Goal: Transaction & Acquisition: Subscribe to service/newsletter

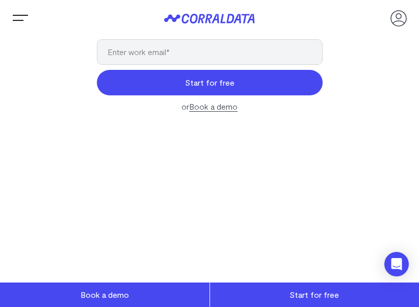
scroll to position [205, 0]
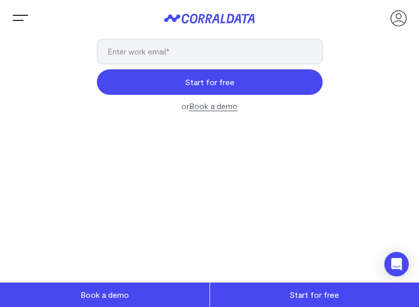
click at [248, 74] on button "Start for free" at bounding box center [210, 81] width 226 height 25
click at [260, 54] on input "email" at bounding box center [210, 51] width 226 height 25
click at [211, 52] on input "amartinsmontenegro@icloud.com" at bounding box center [210, 51] width 226 height 25
type input "[EMAIL_ADDRESS][DOMAIN_NAME]"
click at [238, 79] on button "Start for free" at bounding box center [210, 81] width 226 height 25
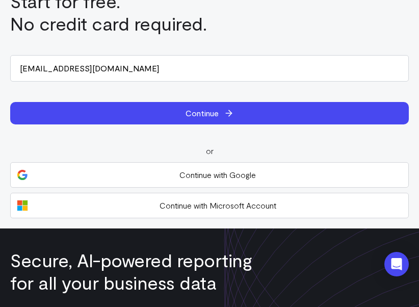
scroll to position [41, 0]
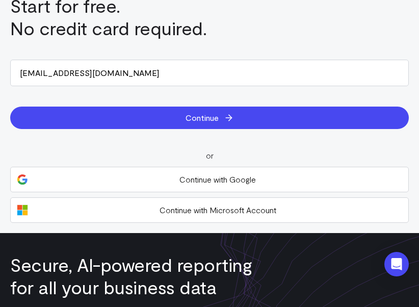
click at [162, 121] on button "Continue" at bounding box center [209, 117] width 398 height 22
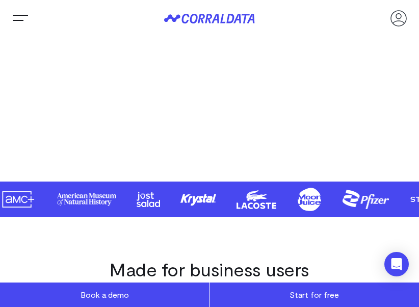
scroll to position [453, 0]
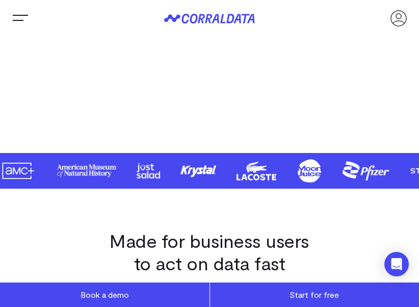
click at [232, 300] on link "Start for free" at bounding box center [314, 294] width 209 height 24
